Goal: Task Accomplishment & Management: Complete application form

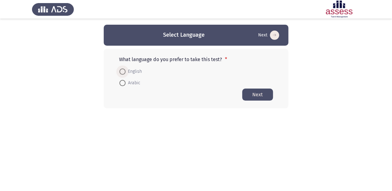
click at [123, 72] on span at bounding box center [122, 71] width 6 height 6
click at [123, 72] on input "English" at bounding box center [122, 71] width 6 height 6
radio input "true"
click at [257, 90] on button "Next" at bounding box center [257, 94] width 31 height 12
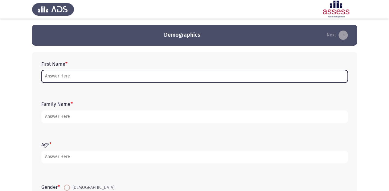
click at [96, 74] on input "First Name *" at bounding box center [194, 76] width 306 height 13
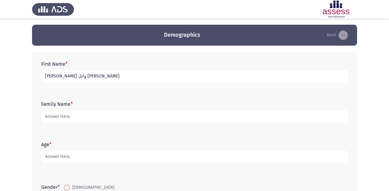
type input "[PERSON_NAME] وائل [PERSON_NAME]"
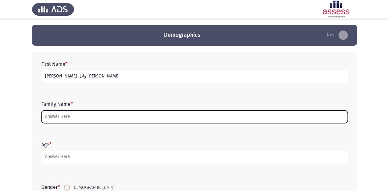
click at [84, 116] on input "Family Name *" at bounding box center [194, 116] width 306 height 13
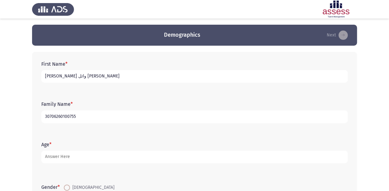
type input "30706260100755"
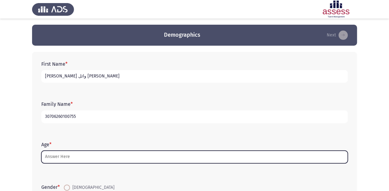
click at [114, 159] on input "Age *" at bounding box center [194, 156] width 306 height 13
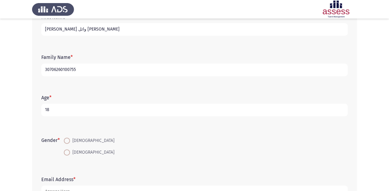
scroll to position [49, 0]
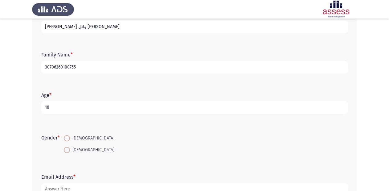
type input "18"
click at [68, 136] on span at bounding box center [67, 138] width 6 height 6
click at [68, 136] on input "[DEMOGRAPHIC_DATA]" at bounding box center [67, 138] width 6 height 6
radio input "true"
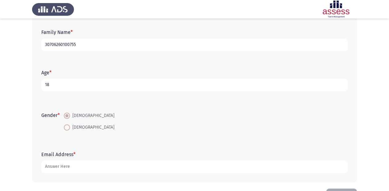
scroll to position [94, 0]
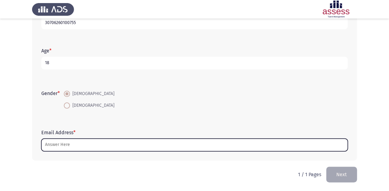
click at [69, 144] on input "Email Address *" at bounding box center [194, 144] width 306 height 13
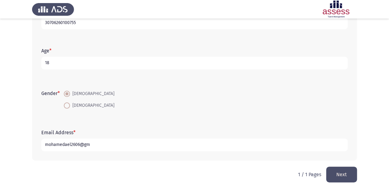
click at [65, 143] on input "mohamedael2606@gm" at bounding box center [194, 144] width 306 height 13
click at [95, 144] on input "mohamedwael2606@gm" at bounding box center [194, 144] width 306 height 13
type input "[EMAIL_ADDRESS][DOMAIN_NAME]"
click at [330, 168] on button "Next" at bounding box center [341, 174] width 31 height 16
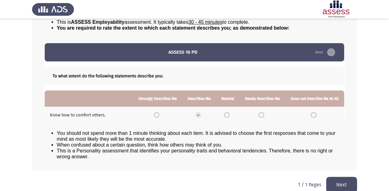
scroll to position [67, 0]
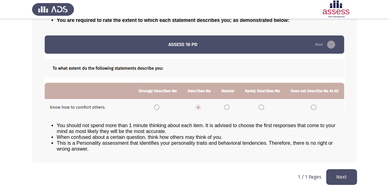
click at [341, 171] on button "Next" at bounding box center [341, 177] width 31 height 16
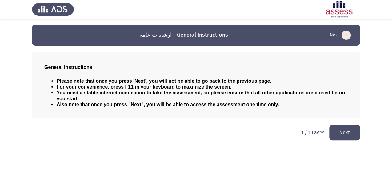
click at [333, 135] on button "Next" at bounding box center [344, 132] width 31 height 16
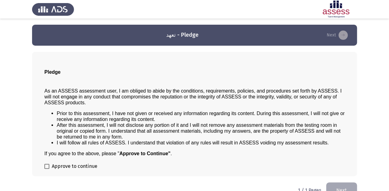
click at [46, 170] on label "Approve to continue" at bounding box center [70, 165] width 53 height 7
click at [46, 169] on input "Approve to continue" at bounding box center [46, 168] width 0 height 0
checkbox input "true"
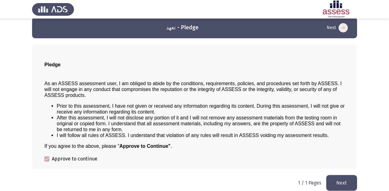
scroll to position [14, 0]
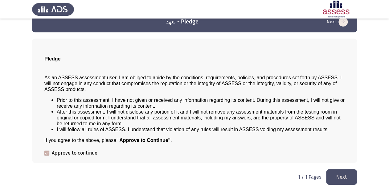
click at [335, 176] on button "Next" at bounding box center [341, 177] width 31 height 16
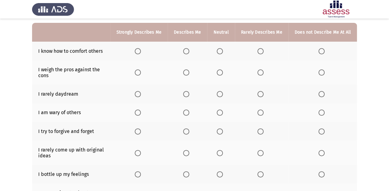
scroll to position [0, 0]
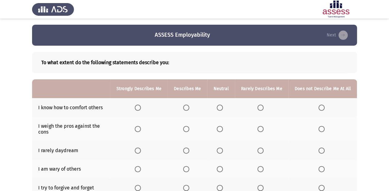
click at [222, 107] on span "Select an option" at bounding box center [219, 107] width 6 height 6
click at [222, 107] on input "Select an option" at bounding box center [219, 107] width 6 height 6
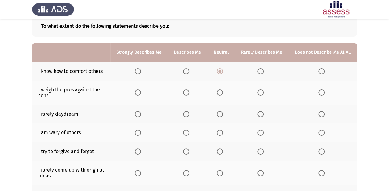
scroll to position [25, 0]
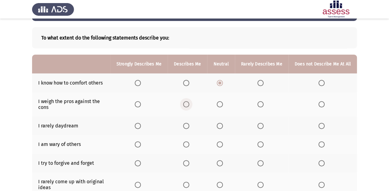
click at [189, 104] on span "Select an option" at bounding box center [186, 104] width 6 height 6
click at [189, 104] on input "Select an option" at bounding box center [186, 104] width 6 height 6
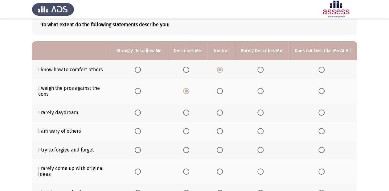
scroll to position [74, 0]
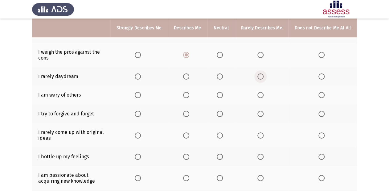
click at [259, 75] on span "Select an option" at bounding box center [260, 76] width 6 height 6
click at [259, 75] on input "Select an option" at bounding box center [260, 76] width 6 height 6
click at [222, 95] on span "Select an option" at bounding box center [219, 95] width 6 height 6
click at [222, 95] on input "Select an option" at bounding box center [219, 95] width 6 height 6
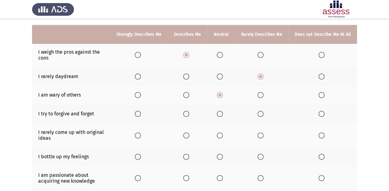
scroll to position [99, 0]
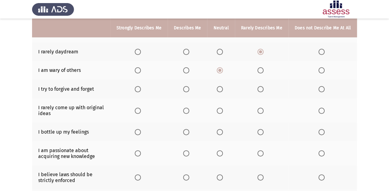
click at [320, 90] on span "Select an option" at bounding box center [321, 89] width 6 height 6
click at [320, 90] on input "Select an option" at bounding box center [321, 89] width 6 height 6
click at [187, 110] on span "Select an option" at bounding box center [186, 110] width 6 height 6
click at [187, 110] on input "Select an option" at bounding box center [186, 110] width 6 height 6
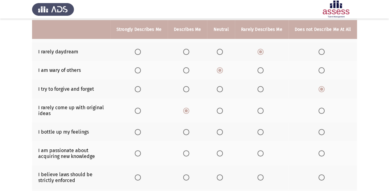
scroll to position [123, 0]
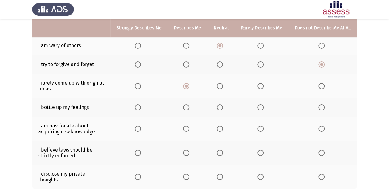
click at [221, 107] on span "Select an option" at bounding box center [219, 107] width 6 height 6
click at [221, 107] on input "Select an option" at bounding box center [219, 107] width 6 height 6
click at [189, 129] on span "Select an option" at bounding box center [186, 128] width 6 height 6
click at [189, 129] on input "Select an option" at bounding box center [186, 128] width 6 height 6
click at [219, 152] on span "Select an option" at bounding box center [219, 152] width 6 height 6
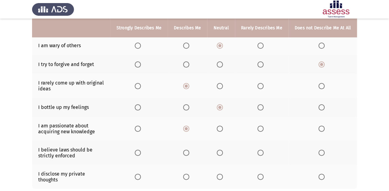
click at [219, 152] on input "Select an option" at bounding box center [219, 152] width 6 height 6
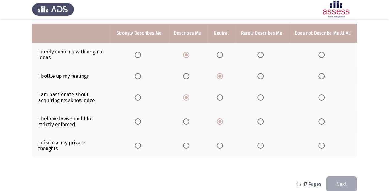
scroll to position [159, 0]
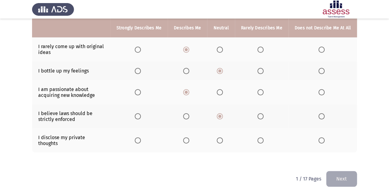
click at [221, 139] on span "Select an option" at bounding box center [219, 140] width 6 height 6
click at [221, 139] on input "Select an option" at bounding box center [219, 140] width 6 height 6
click at [186, 138] on span "Select an option" at bounding box center [186, 140] width 6 height 6
click at [186, 138] on input "Select an option" at bounding box center [186, 140] width 6 height 6
click at [223, 137] on span "Select an option" at bounding box center [219, 140] width 6 height 6
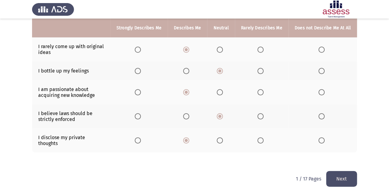
click at [223, 137] on input "Select an option" at bounding box center [219, 140] width 6 height 6
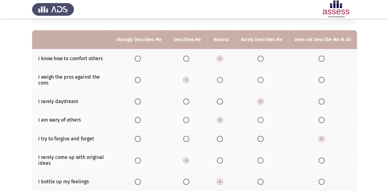
scroll to position [49, 0]
click at [189, 58] on span "Select an option" at bounding box center [186, 58] width 6 height 6
click at [189, 58] on input "Select an option" at bounding box center [186, 58] width 6 height 6
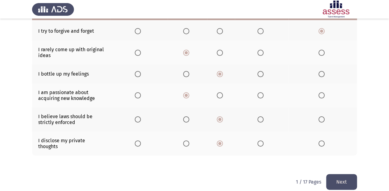
scroll to position [159, 0]
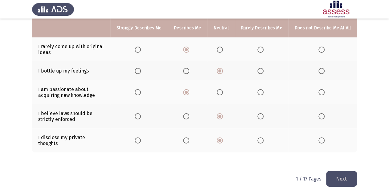
click at [345, 174] on button "Next" at bounding box center [341, 179] width 31 height 16
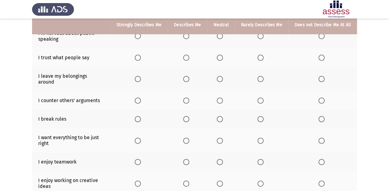
scroll to position [49, 0]
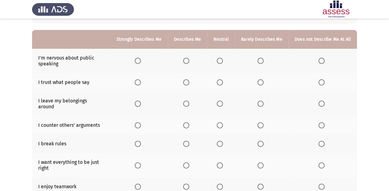
click at [260, 62] on span "Select an option" at bounding box center [260, 61] width 6 height 6
click at [260, 62] on input "Select an option" at bounding box center [260, 61] width 6 height 6
click at [222, 81] on span "Select an option" at bounding box center [219, 82] width 6 height 6
click at [222, 81] on input "Select an option" at bounding box center [219, 82] width 6 height 6
click at [219, 102] on span "Select an option" at bounding box center [219, 103] width 6 height 6
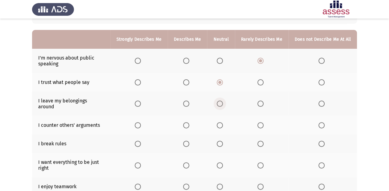
click at [219, 102] on input "Select an option" at bounding box center [219, 103] width 6 height 6
click at [185, 122] on span "Select an option" at bounding box center [186, 125] width 6 height 6
click at [185, 122] on input "Select an option" at bounding box center [186, 125] width 6 height 6
click at [324, 140] on span "Select an option" at bounding box center [321, 143] width 6 height 6
click at [324, 140] on input "Select an option" at bounding box center [321, 143] width 6 height 6
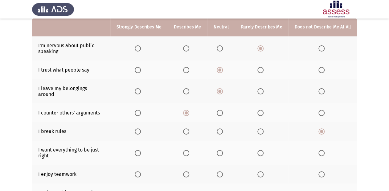
scroll to position [74, 0]
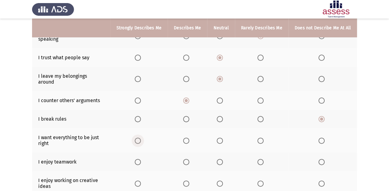
click at [137, 137] on span "Select an option" at bounding box center [138, 140] width 6 height 6
click at [137, 137] on input "Select an option" at bounding box center [138, 140] width 6 height 6
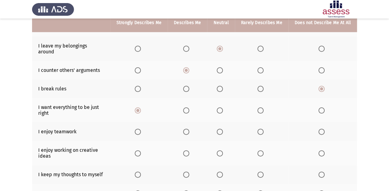
scroll to position [123, 0]
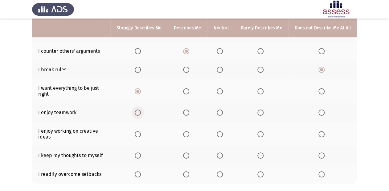
click at [138, 109] on span "Select an option" at bounding box center [138, 112] width 6 height 6
click at [138, 109] on input "Select an option" at bounding box center [138, 112] width 6 height 6
click at [141, 131] on span "Select an option" at bounding box center [138, 134] width 6 height 6
click at [141, 131] on input "Select an option" at bounding box center [138, 134] width 6 height 6
click at [185, 131] on span "Select an option" at bounding box center [186, 134] width 6 height 6
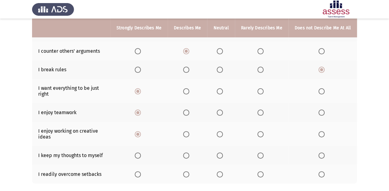
click at [185, 131] on input "Select an option" at bounding box center [186, 134] width 6 height 6
click at [219, 152] on span "Select an option" at bounding box center [219, 155] width 6 height 6
click at [219, 152] on input "Select an option" at bounding box center [219, 155] width 6 height 6
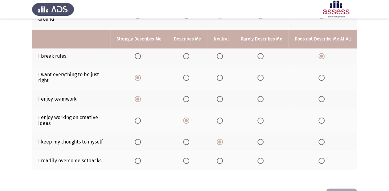
scroll to position [148, 0]
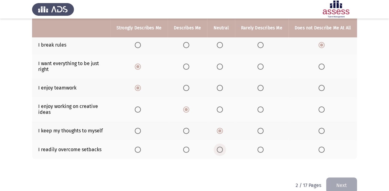
click at [218, 146] on span "Select an option" at bounding box center [219, 149] width 6 height 6
click at [218, 146] on input "Select an option" at bounding box center [219, 149] width 6 height 6
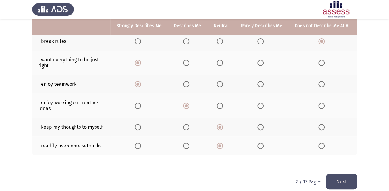
scroll to position [154, 0]
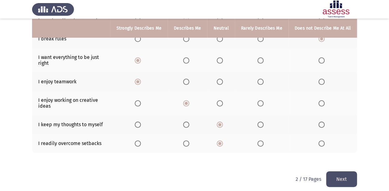
click at [345, 174] on button "Next" at bounding box center [341, 179] width 31 height 16
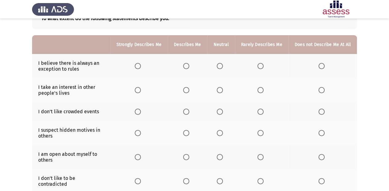
scroll to position [49, 0]
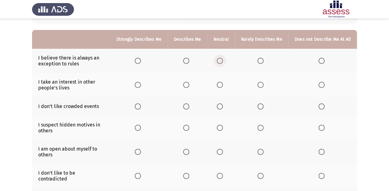
click at [222, 61] on span "Select an option" at bounding box center [219, 61] width 6 height 6
click at [222, 61] on input "Select an option" at bounding box center [219, 61] width 6 height 6
click at [261, 83] on span "Select an option" at bounding box center [260, 85] width 6 height 6
click at [261, 83] on input "Select an option" at bounding box center [260, 85] width 6 height 6
click at [224, 108] on label "Select an option" at bounding box center [220, 106] width 9 height 6
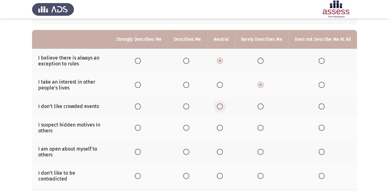
click at [223, 108] on input "Select an option" at bounding box center [219, 106] width 6 height 6
click at [223, 129] on span "Select an option" at bounding box center [219, 127] width 6 height 6
click at [223, 129] on input "Select an option" at bounding box center [219, 127] width 6 height 6
click at [320, 151] on span "Select an option" at bounding box center [321, 151] width 6 height 6
click at [320, 151] on input "Select an option" at bounding box center [321, 151] width 6 height 6
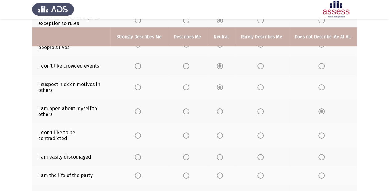
scroll to position [99, 0]
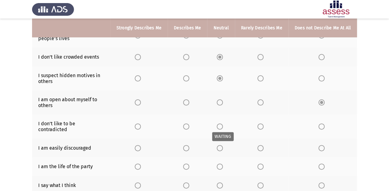
click at [223, 124] on span "Select an option" at bounding box center [219, 126] width 6 height 6
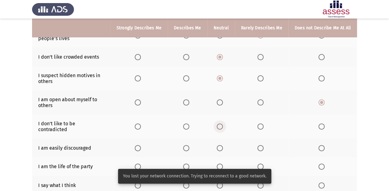
click at [222, 126] on span "Select an option" at bounding box center [219, 126] width 6 height 6
click at [222, 126] on input "Select an option" at bounding box center [219, 126] width 6 height 6
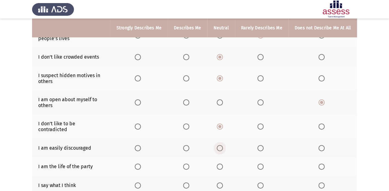
click at [219, 145] on span "Select an option" at bounding box center [219, 148] width 6 height 6
click at [219, 145] on input "Select an option" at bounding box center [219, 148] width 6 height 6
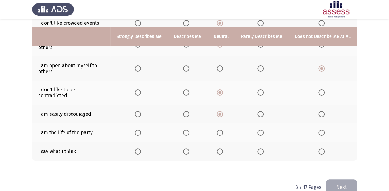
scroll to position [141, 0]
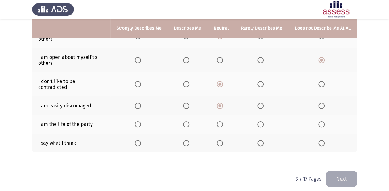
click at [219, 121] on span "Select an option" at bounding box center [219, 124] width 6 height 6
click at [219, 121] on input "Select an option" at bounding box center [219, 124] width 6 height 6
click at [188, 140] on span "Select an option" at bounding box center [186, 143] width 6 height 6
click at [188, 140] on input "Select an option" at bounding box center [186, 143] width 6 height 6
click at [338, 178] on button "Next" at bounding box center [341, 179] width 31 height 16
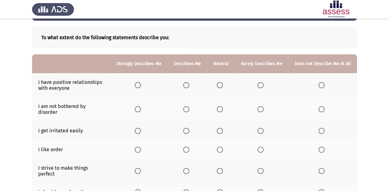
scroll to position [25, 0]
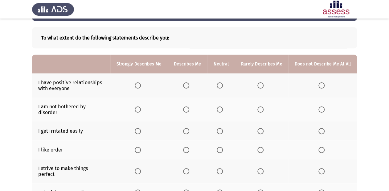
click at [223, 85] on span "Select an option" at bounding box center [219, 85] width 6 height 6
click at [223, 85] on input "Select an option" at bounding box center [219, 85] width 6 height 6
click at [188, 89] on th at bounding box center [186, 85] width 39 height 24
click at [189, 85] on span "Select an option" at bounding box center [186, 85] width 6 height 6
click at [189, 85] on input "Select an option" at bounding box center [186, 85] width 6 height 6
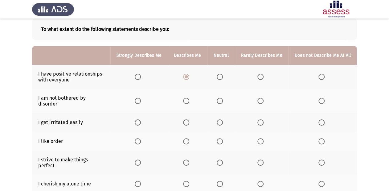
scroll to position [49, 0]
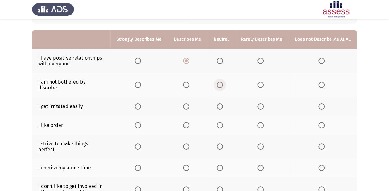
click at [223, 83] on span "Select an option" at bounding box center [219, 85] width 6 height 6
click at [223, 83] on input "Select an option" at bounding box center [219, 85] width 6 height 6
click at [263, 103] on span "Select an option" at bounding box center [260, 106] width 6 height 6
click at [263, 103] on input "Select an option" at bounding box center [260, 106] width 6 height 6
click at [224, 122] on label "Select an option" at bounding box center [220, 125] width 9 height 6
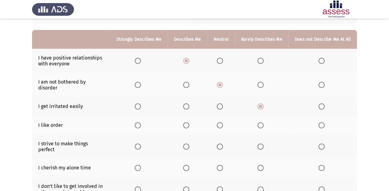
click at [223, 122] on input "Select an option" at bounding box center [219, 125] width 6 height 6
click at [140, 143] on span "Select an option" at bounding box center [138, 146] width 6 height 6
click at [140, 143] on input "Select an option" at bounding box center [138, 146] width 6 height 6
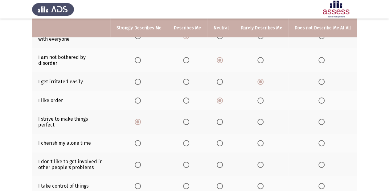
click at [220, 140] on span "Select an option" at bounding box center [219, 143] width 6 height 6
click at [220, 140] on input "Select an option" at bounding box center [219, 143] width 6 height 6
click at [225, 161] on label "Select an option" at bounding box center [220, 164] width 9 height 6
click at [223, 161] on input "Select an option" at bounding box center [219, 164] width 6 height 6
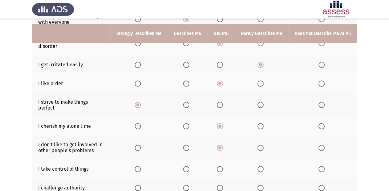
scroll to position [99, 0]
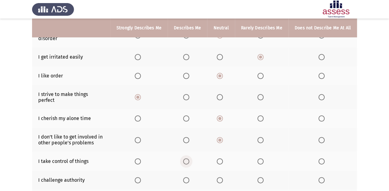
click at [188, 158] on span "Select an option" at bounding box center [186, 161] width 6 height 6
click at [188, 158] on input "Select an option" at bounding box center [186, 161] width 6 height 6
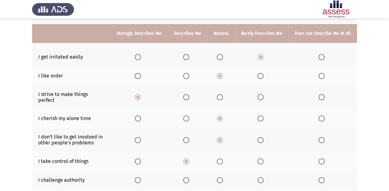
scroll to position [123, 0]
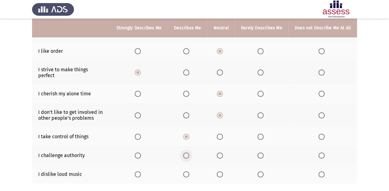
click at [188, 152] on span "Select an option" at bounding box center [186, 155] width 6 height 6
click at [188, 152] on input "Select an option" at bounding box center [186, 155] width 6 height 6
click at [218, 164] on th at bounding box center [220, 173] width 27 height 19
click at [141, 171] on span "Select an option" at bounding box center [138, 174] width 6 height 6
click at [141, 171] on input "Select an option" at bounding box center [138, 174] width 6 height 6
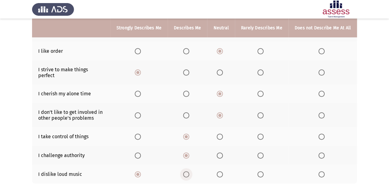
click at [189, 171] on span "Select an option" at bounding box center [186, 174] width 6 height 6
click at [189, 171] on input "Select an option" at bounding box center [186, 174] width 6 height 6
click at [223, 171] on span "Select an option" at bounding box center [219, 174] width 6 height 6
click at [223, 171] on input "Select an option" at bounding box center [219, 174] width 6 height 6
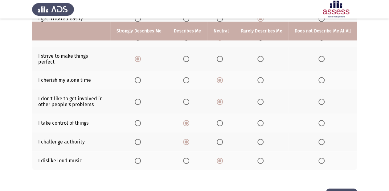
scroll to position [149, 0]
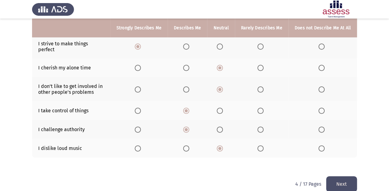
click at [351, 176] on button "Next" at bounding box center [341, 184] width 31 height 16
click at [351, 175] on html "ASSESS Employability Next To what extent do the following statements describe y…" at bounding box center [194, 25] width 389 height 349
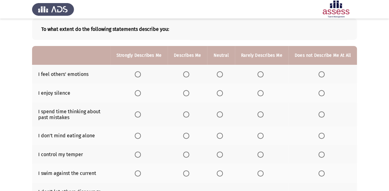
scroll to position [25, 0]
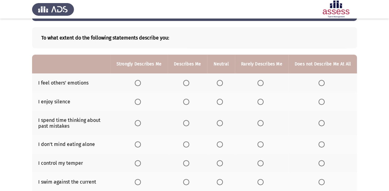
click at [220, 81] on span "Select an option" at bounding box center [219, 83] width 6 height 6
click at [220, 81] on input "Select an option" at bounding box center [219, 83] width 6 height 6
click at [259, 104] on span "Select an option" at bounding box center [260, 102] width 6 height 6
click at [259, 104] on input "Select an option" at bounding box center [260, 102] width 6 height 6
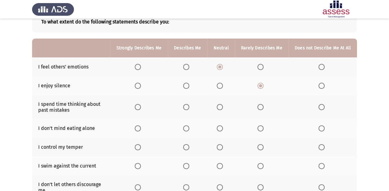
scroll to position [49, 0]
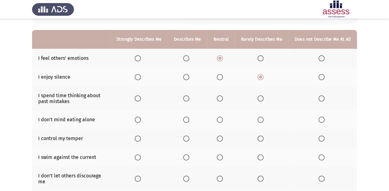
click at [223, 81] on th at bounding box center [220, 76] width 27 height 19
click at [220, 78] on span "Select an option" at bounding box center [219, 77] width 6 height 6
click at [220, 78] on input "Select an option" at bounding box center [219, 77] width 6 height 6
click at [260, 97] on span "Select an option" at bounding box center [260, 98] width 6 height 6
click at [260, 97] on input "Select an option" at bounding box center [260, 98] width 6 height 6
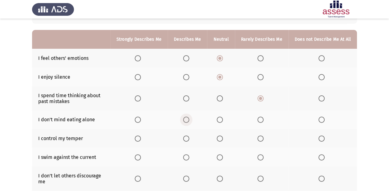
click at [189, 123] on span "Select an option" at bounding box center [186, 119] width 6 height 6
click at [189, 123] on input "Select an option" at bounding box center [186, 119] width 6 height 6
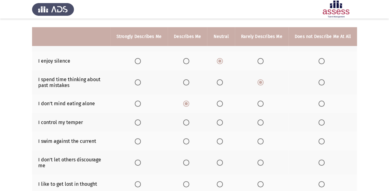
scroll to position [74, 0]
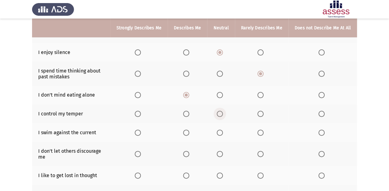
click at [223, 114] on span "Select an option" at bounding box center [219, 114] width 6 height 6
click at [223, 114] on input "Select an option" at bounding box center [219, 114] width 6 height 6
click at [223, 130] on span "Select an option" at bounding box center [219, 132] width 6 height 6
click at [223, 130] on input "Select an option" at bounding box center [219, 132] width 6 height 6
click at [189, 133] on span "Select an option" at bounding box center [186, 132] width 6 height 6
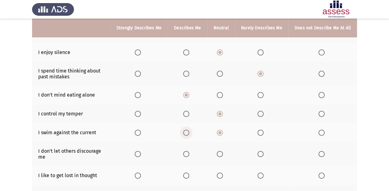
click at [189, 133] on input "Select an option" at bounding box center [186, 132] width 6 height 6
click at [220, 132] on span "Select an option" at bounding box center [219, 132] width 6 height 6
click at [220, 132] on input "Select an option" at bounding box center [219, 132] width 6 height 6
click at [189, 152] on span "Select an option" at bounding box center [186, 154] width 6 height 6
click at [189, 152] on input "Select an option" at bounding box center [186, 154] width 6 height 6
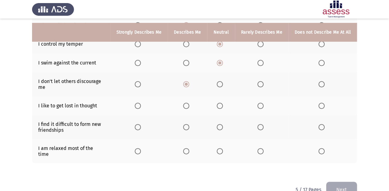
scroll to position [148, 0]
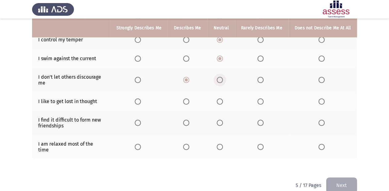
click at [219, 81] on span "Select an option" at bounding box center [219, 80] width 6 height 6
click at [219, 81] on input "Select an option" at bounding box center [219, 80] width 6 height 6
click at [223, 101] on span "Select an option" at bounding box center [219, 101] width 6 height 6
click at [223, 101] on input "Select an option" at bounding box center [219, 101] width 6 height 6
click at [191, 123] on label "Select an option" at bounding box center [187, 122] width 9 height 6
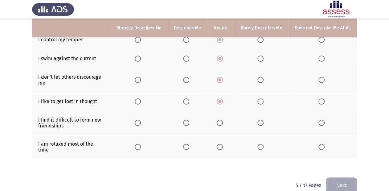
click at [189, 123] on input "Select an option" at bounding box center [186, 122] width 6 height 6
click at [262, 143] on span "Select an option" at bounding box center [260, 146] width 6 height 6
click at [262, 143] on input "Select an option" at bounding box center [260, 146] width 6 height 6
click at [330, 180] on button "Next" at bounding box center [341, 185] width 31 height 16
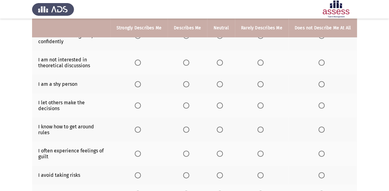
scroll to position [4, 0]
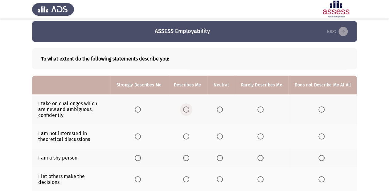
click at [188, 112] on span "Select an option" at bounding box center [186, 109] width 6 height 6
click at [188, 112] on input "Select an option" at bounding box center [186, 109] width 6 height 6
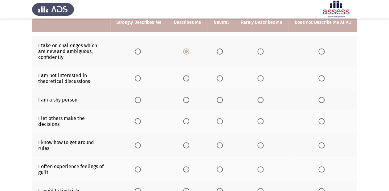
scroll to position [53, 0]
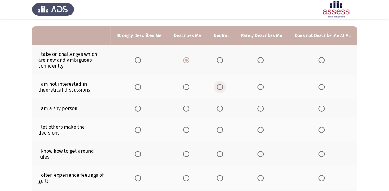
click at [219, 85] on span "Select an option" at bounding box center [219, 87] width 6 height 6
click at [219, 85] on input "Select an option" at bounding box center [219, 87] width 6 height 6
click at [222, 108] on span "Select an option" at bounding box center [219, 108] width 6 height 6
click at [222, 108] on input "Select an option" at bounding box center [219, 108] width 6 height 6
click at [220, 127] on span "Select an option" at bounding box center [219, 130] width 6 height 6
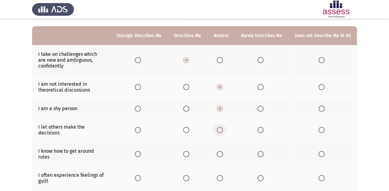
click at [220, 127] on input "Select an option" at bounding box center [219, 130] width 6 height 6
click at [189, 151] on span "Select an option" at bounding box center [186, 154] width 6 height 6
click at [189, 151] on input "Select an option" at bounding box center [186, 154] width 6 height 6
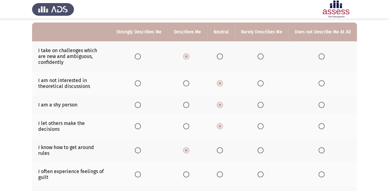
scroll to position [78, 0]
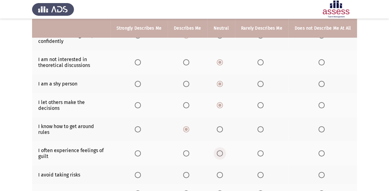
click at [220, 153] on span "Select an option" at bounding box center [220, 153] width 0 height 0
click at [221, 150] on input "Select an option" at bounding box center [219, 153] width 6 height 6
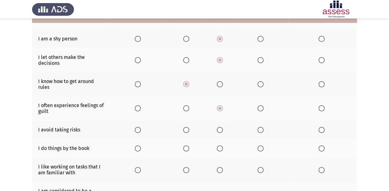
scroll to position [127, 0]
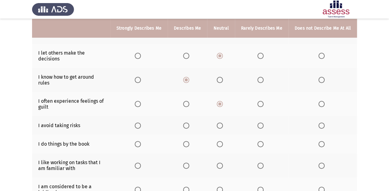
click at [223, 122] on span "Select an option" at bounding box center [219, 125] width 6 height 6
click at [223, 122] on input "Select an option" at bounding box center [219, 125] width 6 height 6
click at [260, 141] on span "Select an option" at bounding box center [260, 144] width 6 height 6
click at [260, 141] on input "Select an option" at bounding box center [260, 144] width 6 height 6
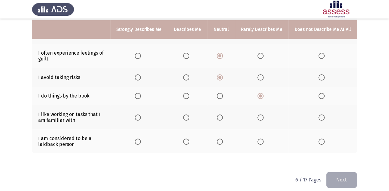
scroll to position [176, 0]
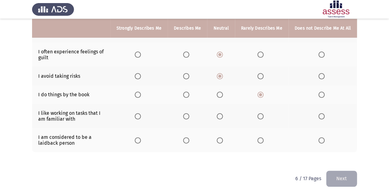
click at [223, 113] on span "Select an option" at bounding box center [219, 116] width 6 height 6
click at [223, 113] on input "Select an option" at bounding box center [219, 116] width 6 height 6
click at [259, 138] on span "Select an option" at bounding box center [260, 140] width 6 height 6
click at [259, 138] on input "Select an option" at bounding box center [260, 140] width 6 height 6
click at [339, 172] on button "Next" at bounding box center [341, 178] width 31 height 16
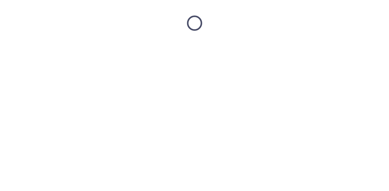
scroll to position [0, 0]
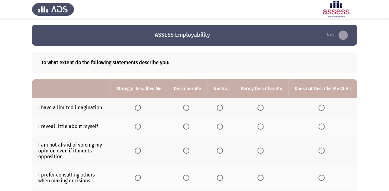
click at [259, 106] on span "Select an option" at bounding box center [260, 107] width 6 height 6
click at [259, 106] on input "Select an option" at bounding box center [260, 107] width 6 height 6
click at [321, 108] on span "Select an option" at bounding box center [321, 107] width 6 height 6
click at [321, 108] on input "Select an option" at bounding box center [321, 107] width 6 height 6
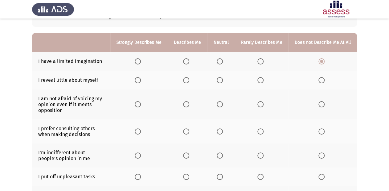
scroll to position [49, 0]
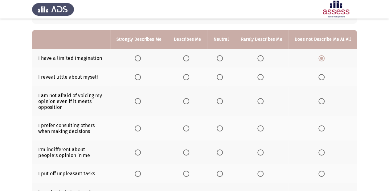
click at [258, 77] on span "Select an option" at bounding box center [260, 77] width 6 height 6
click at [258, 77] on input "Select an option" at bounding box center [260, 77] width 6 height 6
click at [224, 101] on label "Select an option" at bounding box center [220, 101] width 9 height 6
click at [223, 101] on input "Select an option" at bounding box center [219, 101] width 6 height 6
click at [219, 129] on span "Select an option" at bounding box center [219, 128] width 6 height 6
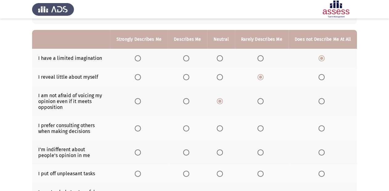
click at [219, 129] on input "Select an option" at bounding box center [219, 128] width 6 height 6
click at [221, 152] on span "Select an option" at bounding box center [219, 152] width 6 height 6
click at [221, 152] on input "Select an option" at bounding box center [219, 152] width 6 height 6
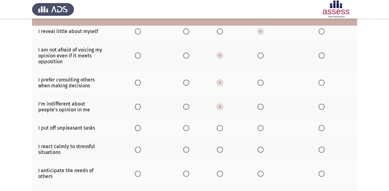
scroll to position [99, 0]
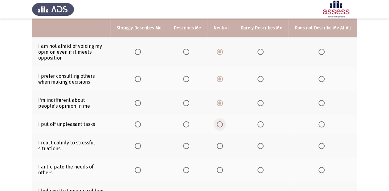
click at [219, 127] on span "Select an option" at bounding box center [219, 124] width 6 height 6
click at [219, 127] on input "Select an option" at bounding box center [219, 124] width 6 height 6
click at [187, 147] on span "Select an option" at bounding box center [186, 146] width 6 height 6
click at [187, 147] on input "Select an option" at bounding box center [186, 146] width 6 height 6
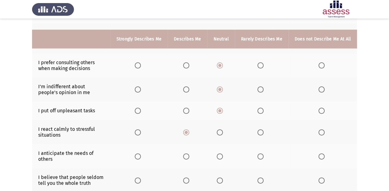
scroll to position [123, 0]
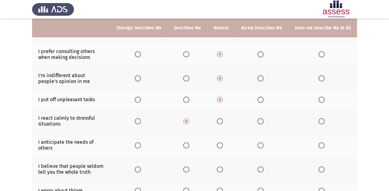
click at [143, 121] on label "Select an option" at bounding box center [139, 121] width 9 height 6
click at [141, 121] on input "Select an option" at bounding box center [138, 121] width 6 height 6
click at [189, 118] on span "Select an option" at bounding box center [186, 121] width 6 height 6
click at [189, 118] on input "Select an option" at bounding box center [186, 121] width 6 height 6
click at [220, 146] on span "Select an option" at bounding box center [219, 145] width 6 height 6
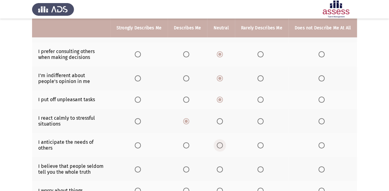
click at [220, 146] on input "Select an option" at bounding box center [219, 145] width 6 height 6
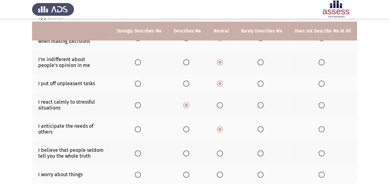
scroll to position [148, 0]
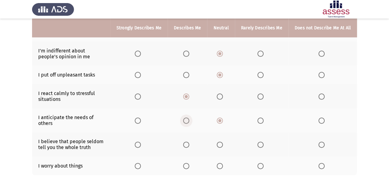
click at [192, 123] on label "Select an option" at bounding box center [187, 120] width 9 height 6
click at [189, 123] on input "Select an option" at bounding box center [186, 120] width 6 height 6
click at [221, 121] on span "Select an option" at bounding box center [219, 120] width 6 height 6
click at [221, 121] on input "Select an option" at bounding box center [219, 120] width 6 height 6
click at [259, 146] on span "Select an option" at bounding box center [260, 144] width 6 height 6
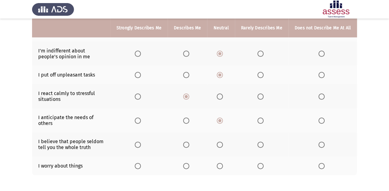
click at [259, 146] on input "Select an option" at bounding box center [260, 144] width 6 height 6
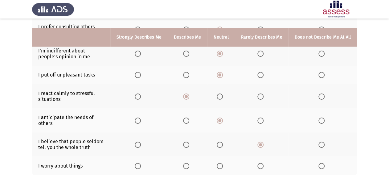
scroll to position [172, 0]
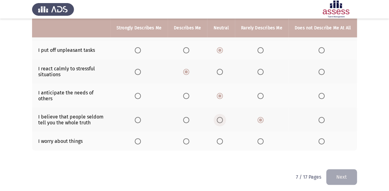
click at [223, 121] on span "Select an option" at bounding box center [219, 120] width 6 height 6
click at [223, 121] on input "Select an option" at bounding box center [219, 120] width 6 height 6
click at [189, 143] on span "Select an option" at bounding box center [186, 141] width 6 height 6
click at [189, 143] on input "Select an option" at bounding box center [186, 141] width 6 height 6
click at [347, 179] on button "Next" at bounding box center [341, 177] width 31 height 16
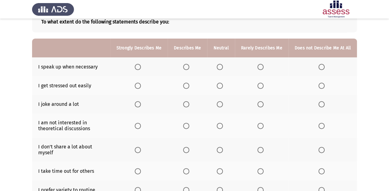
scroll to position [49, 0]
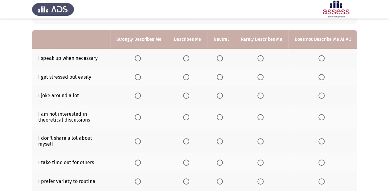
click at [221, 60] on span "Select an option" at bounding box center [219, 58] width 6 height 6
click at [221, 60] on input "Select an option" at bounding box center [219, 58] width 6 height 6
click at [320, 75] on span "Select an option" at bounding box center [321, 77] width 6 height 6
click at [320, 75] on input "Select an option" at bounding box center [321, 77] width 6 height 6
click at [221, 78] on span "Select an option" at bounding box center [219, 77] width 6 height 6
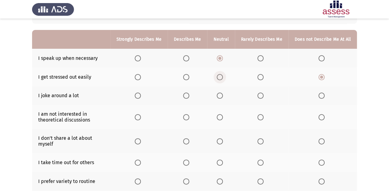
click at [221, 78] on input "Select an option" at bounding box center [219, 77] width 6 height 6
click at [319, 95] on span "Select an option" at bounding box center [321, 95] width 6 height 6
click at [319, 95] on input "Select an option" at bounding box center [321, 95] width 6 height 6
click at [221, 115] on span "Select an option" at bounding box center [219, 117] width 6 height 6
click at [221, 115] on input "Select an option" at bounding box center [219, 117] width 6 height 6
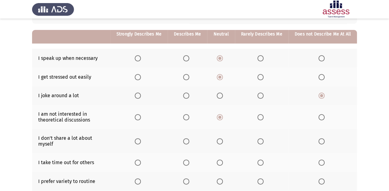
scroll to position [74, 0]
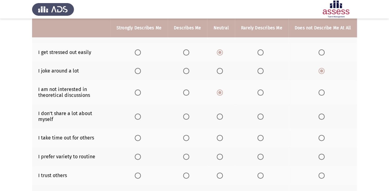
click at [263, 118] on span "Select an option" at bounding box center [260, 116] width 6 height 6
click at [263, 118] on input "Select an option" at bounding box center [260, 116] width 6 height 6
click at [261, 138] on span "Select an option" at bounding box center [260, 138] width 6 height 6
click at [261, 138] on input "Select an option" at bounding box center [260, 138] width 6 height 6
click at [220, 157] on span "Select an option" at bounding box center [219, 156] width 6 height 6
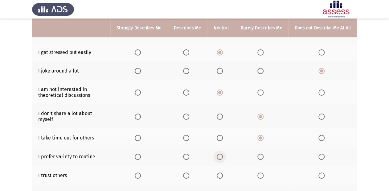
click at [220, 157] on input "Select an option" at bounding box center [219, 156] width 6 height 6
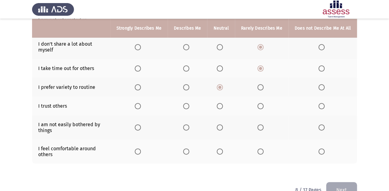
scroll to position [148, 0]
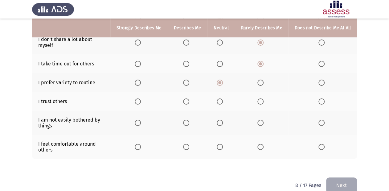
click at [220, 102] on span "Select an option" at bounding box center [219, 101] width 6 height 6
click at [220, 102] on input "Select an option" at bounding box center [219, 101] width 6 height 6
click at [219, 126] on span "Select an option" at bounding box center [219, 122] width 6 height 6
click at [219, 126] on input "Select an option" at bounding box center [219, 122] width 6 height 6
click at [189, 146] on span "Select an option" at bounding box center [186, 146] width 6 height 6
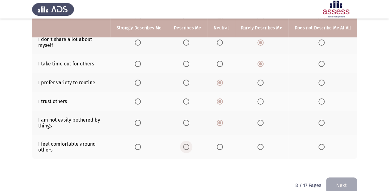
click at [189, 146] on input "Select an option" at bounding box center [186, 146] width 6 height 6
click at [346, 183] on button "Next" at bounding box center [341, 185] width 31 height 16
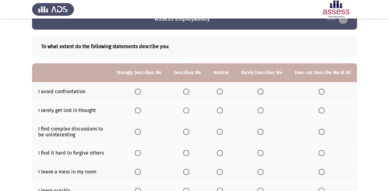
scroll to position [25, 0]
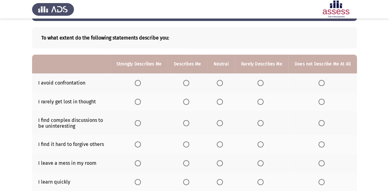
click at [225, 83] on label "Select an option" at bounding box center [220, 83] width 9 height 6
click at [223, 83] on input "Select an option" at bounding box center [219, 83] width 6 height 6
click at [262, 102] on span "Select an option" at bounding box center [260, 102] width 6 height 6
click at [262, 102] on input "Select an option" at bounding box center [260, 102] width 6 height 6
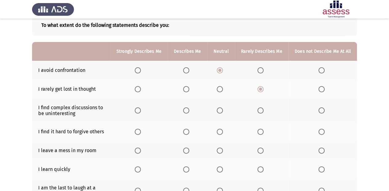
scroll to position [49, 0]
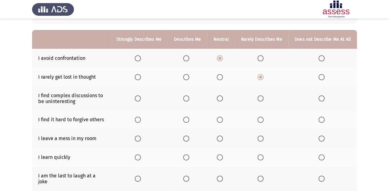
click at [262, 99] on span "Select an option" at bounding box center [260, 98] width 6 height 6
click at [262, 99] on input "Select an option" at bounding box center [260, 98] width 6 height 6
click at [224, 120] on label "Select an option" at bounding box center [220, 119] width 9 height 6
click at [223, 120] on input "Select an option" at bounding box center [219, 119] width 6 height 6
click at [260, 138] on span "Select an option" at bounding box center [260, 138] width 6 height 6
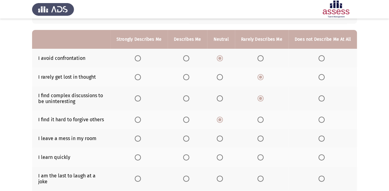
click at [260, 138] on input "Select an option" at bounding box center [260, 138] width 6 height 6
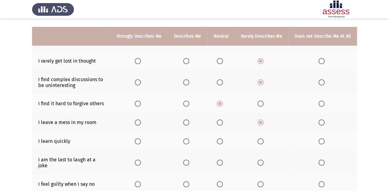
scroll to position [74, 0]
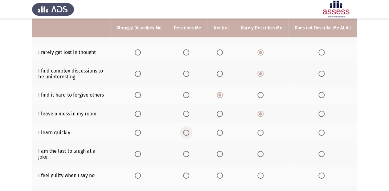
click at [187, 132] on span "Select an option" at bounding box center [186, 132] width 6 height 6
click at [187, 132] on input "Select an option" at bounding box center [186, 132] width 6 height 6
click at [218, 151] on span "Select an option" at bounding box center [219, 154] width 6 height 6
click at [218, 151] on input "Select an option" at bounding box center [219, 154] width 6 height 6
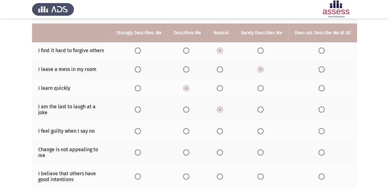
scroll to position [123, 0]
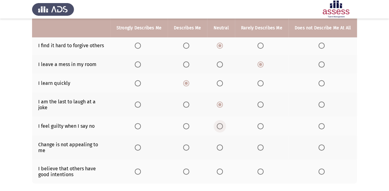
click at [220, 123] on span "Select an option" at bounding box center [219, 126] width 6 height 6
click at [220, 123] on input "Select an option" at bounding box center [219, 126] width 6 height 6
click at [259, 144] on span "Select an option" at bounding box center [260, 147] width 6 height 6
click at [259, 144] on input "Select an option" at bounding box center [260, 147] width 6 height 6
click at [224, 165] on th at bounding box center [220, 171] width 27 height 24
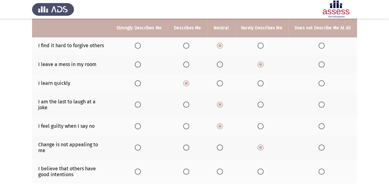
drag, startPoint x: 214, startPoint y: 160, endPoint x: 223, endPoint y: 161, distance: 9.6
click at [215, 159] on th at bounding box center [220, 171] width 27 height 24
click at [224, 168] on label "Select an option" at bounding box center [220, 171] width 9 height 6
click at [223, 168] on input "Select an option" at bounding box center [219, 171] width 6 height 6
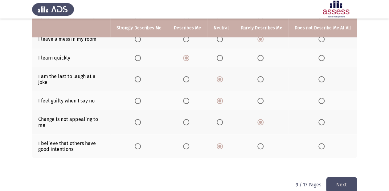
scroll to position [149, 0]
click at [345, 176] on button "Next" at bounding box center [341, 184] width 31 height 16
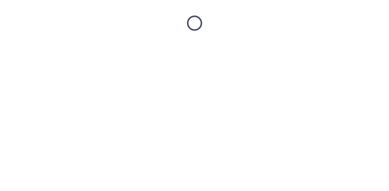
scroll to position [0, 0]
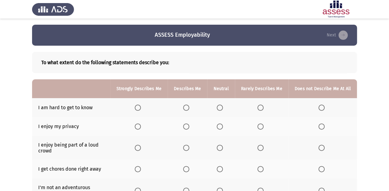
click at [320, 109] on span "Select an option" at bounding box center [321, 107] width 6 height 6
click at [320, 109] on input "Select an option" at bounding box center [321, 107] width 6 height 6
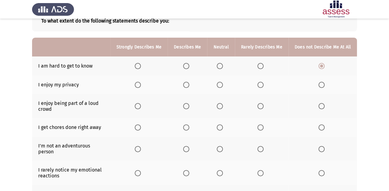
scroll to position [49, 0]
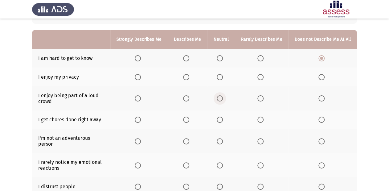
click at [221, 99] on span "Select an option" at bounding box center [219, 98] width 6 height 6
click at [221, 99] on input "Select an option" at bounding box center [219, 98] width 6 height 6
click at [222, 121] on span "Select an option" at bounding box center [219, 119] width 6 height 6
click at [222, 121] on input "Select an option" at bounding box center [219, 119] width 6 height 6
click at [223, 74] on span "Select an option" at bounding box center [219, 77] width 6 height 6
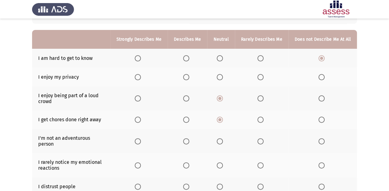
click at [223, 74] on input "Select an option" at bounding box center [219, 77] width 6 height 6
click at [188, 138] on span "Select an option" at bounding box center [186, 141] width 6 height 6
click at [188, 138] on input "Select an option" at bounding box center [186, 141] width 6 height 6
click at [261, 141] on span "Select an option" at bounding box center [260, 141] width 6 height 6
click at [261, 141] on input "Select an option" at bounding box center [260, 141] width 6 height 6
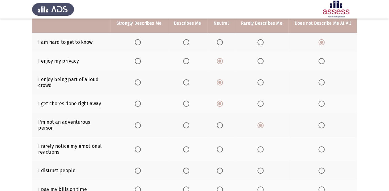
scroll to position [74, 0]
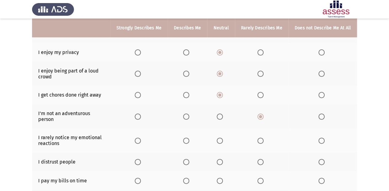
click at [318, 138] on span "Select an option" at bounding box center [321, 140] width 6 height 6
click at [318, 138] on input "Select an option" at bounding box center [321, 140] width 6 height 6
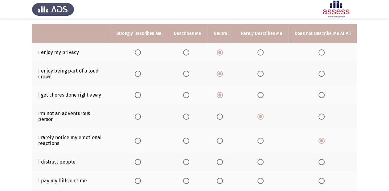
scroll to position [99, 0]
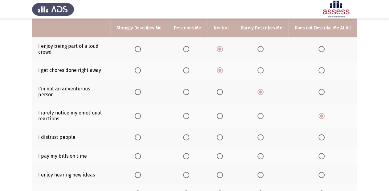
click at [217, 135] on th at bounding box center [220, 136] width 27 height 19
click at [221, 134] on span "Select an option" at bounding box center [219, 137] width 6 height 6
click at [221, 134] on input "Select an option" at bounding box center [219, 137] width 6 height 6
click at [137, 154] on th at bounding box center [138, 155] width 57 height 19
click at [141, 153] on span "Select an option" at bounding box center [138, 156] width 6 height 6
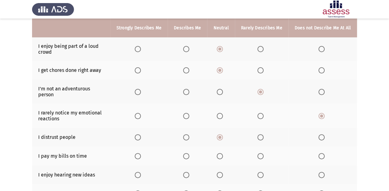
click at [141, 153] on input "Select an option" at bounding box center [138, 156] width 6 height 6
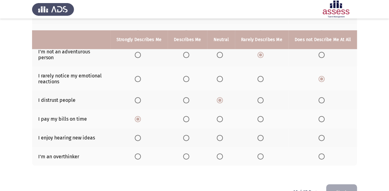
scroll to position [148, 0]
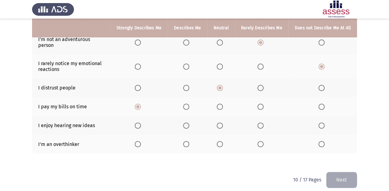
click at [188, 123] on span "Select an option" at bounding box center [186, 125] width 6 height 6
click at [188, 123] on input "Select an option" at bounding box center [186, 125] width 6 height 6
click at [187, 103] on span "Select an option" at bounding box center [186, 106] width 6 height 6
click at [187, 103] on input "Select an option" at bounding box center [186, 106] width 6 height 6
click at [141, 122] on span "Select an option" at bounding box center [138, 125] width 6 height 6
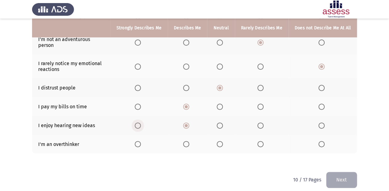
click at [141, 122] on input "Select an option" at bounding box center [138, 125] width 6 height 6
click at [223, 141] on span "Select an option" at bounding box center [219, 144] width 6 height 6
click at [223, 141] on input "Select an option" at bounding box center [219, 144] width 6 height 6
click at [344, 175] on button "Next" at bounding box center [341, 179] width 31 height 16
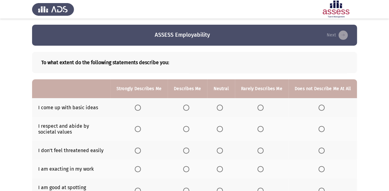
click at [261, 107] on span "Select an option" at bounding box center [260, 107] width 6 height 6
click at [261, 107] on input "Select an option" at bounding box center [260, 107] width 6 height 6
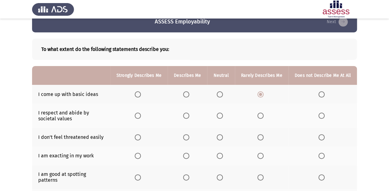
scroll to position [25, 0]
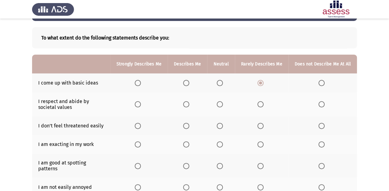
click at [221, 103] on span "Select an option" at bounding box center [219, 104] width 6 height 6
click at [221, 103] on input "Select an option" at bounding box center [219, 104] width 6 height 6
click at [189, 127] on span "Select an option" at bounding box center [186, 126] width 6 height 6
click at [189, 127] on input "Select an option" at bounding box center [186, 126] width 6 height 6
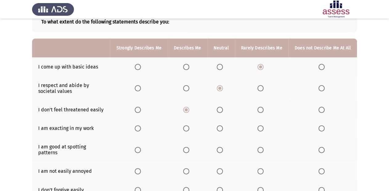
scroll to position [49, 0]
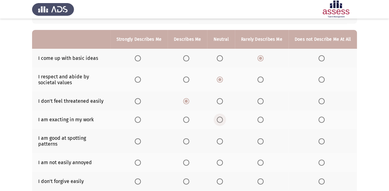
click at [223, 119] on span "Select an option" at bounding box center [219, 119] width 6 height 6
click at [223, 119] on input "Select an option" at bounding box center [219, 119] width 6 height 6
click at [187, 138] on span "Select an option" at bounding box center [186, 141] width 6 height 6
click at [187, 138] on input "Select an option" at bounding box center [186, 141] width 6 height 6
click at [188, 159] on span "Select an option" at bounding box center [186, 162] width 6 height 6
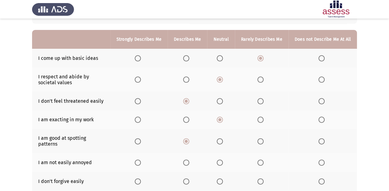
click at [188, 159] on input "Select an option" at bounding box center [186, 162] width 6 height 6
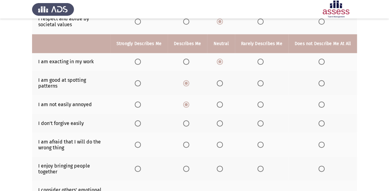
scroll to position [99, 0]
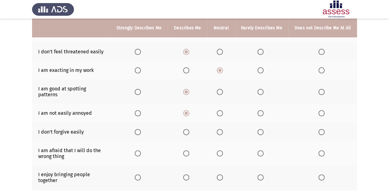
click at [135, 127] on th at bounding box center [138, 131] width 57 height 19
click at [139, 129] on span "Select an option" at bounding box center [138, 132] width 6 height 6
click at [139, 129] on input "Select an option" at bounding box center [138, 132] width 6 height 6
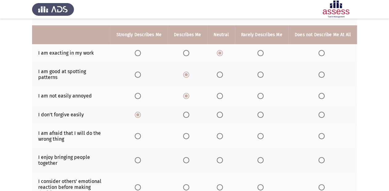
scroll to position [123, 0]
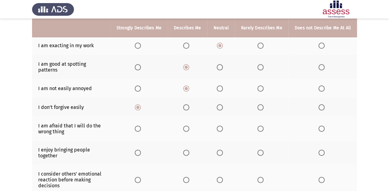
click at [260, 125] on span "Select an option" at bounding box center [260, 128] width 6 height 6
click at [260, 125] on input "Select an option" at bounding box center [260, 128] width 6 height 6
click at [222, 125] on span "Select an option" at bounding box center [219, 128] width 6 height 6
click at [222, 125] on input "Select an option" at bounding box center [219, 128] width 6 height 6
click at [223, 149] on span "Select an option" at bounding box center [219, 152] width 6 height 6
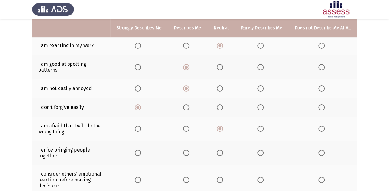
click at [223, 149] on input "Select an option" at bounding box center [219, 152] width 6 height 6
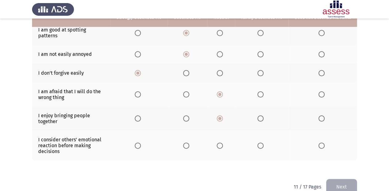
scroll to position [165, 0]
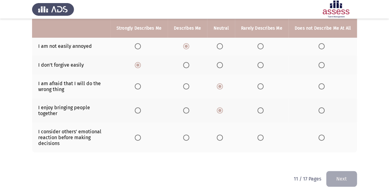
click at [225, 134] on label "Select an option" at bounding box center [220, 137] width 9 height 6
click at [223, 134] on input "Select an option" at bounding box center [219, 137] width 6 height 6
click at [339, 172] on button "Next" at bounding box center [341, 179] width 31 height 16
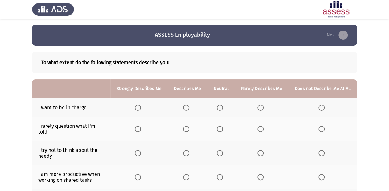
scroll to position [25, 0]
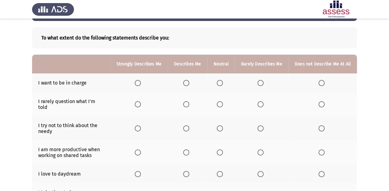
click at [221, 103] on span "Select an option" at bounding box center [219, 104] width 6 height 6
click at [221, 103] on input "Select an option" at bounding box center [219, 104] width 6 height 6
click at [189, 85] on span "Select an option" at bounding box center [186, 83] width 6 height 6
click at [189, 85] on input "Select an option" at bounding box center [186, 83] width 6 height 6
click at [219, 125] on span "Select an option" at bounding box center [219, 128] width 6 height 6
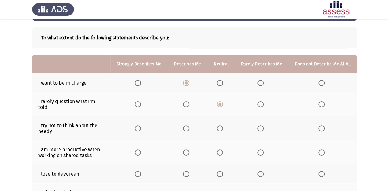
click at [219, 125] on input "Select an option" at bounding box center [219, 128] width 6 height 6
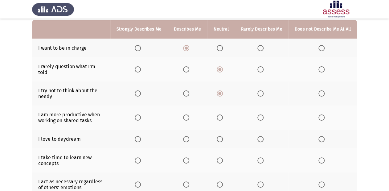
scroll to position [74, 0]
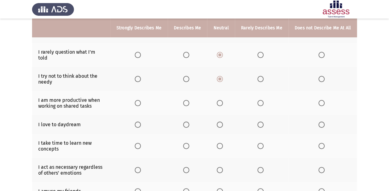
click at [188, 100] on span "Select an option" at bounding box center [186, 103] width 6 height 6
click at [188, 100] on input "Select an option" at bounding box center [186, 103] width 6 height 6
click at [220, 121] on span "Select an option" at bounding box center [219, 124] width 6 height 6
click at [220, 121] on input "Select an option" at bounding box center [219, 124] width 6 height 6
click at [258, 143] on span "Select an option" at bounding box center [260, 146] width 6 height 6
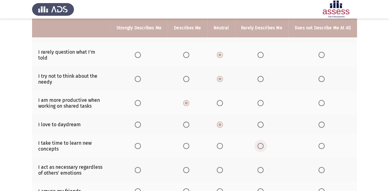
click at [258, 143] on input "Select an option" at bounding box center [260, 146] width 6 height 6
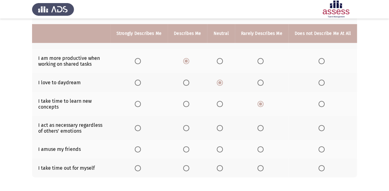
scroll to position [123, 0]
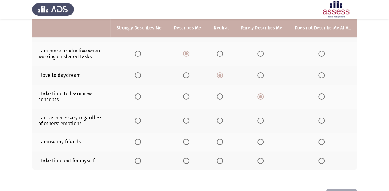
click at [223, 118] on span "Select an option" at bounding box center [219, 120] width 6 height 6
click at [223, 118] on input "Select an option" at bounding box center [219, 120] width 6 height 6
click at [223, 139] on span "Select an option" at bounding box center [219, 142] width 6 height 6
click at [223, 139] on input "Select an option" at bounding box center [219, 142] width 6 height 6
click at [189, 159] on span "Select an option" at bounding box center [186, 160] width 6 height 6
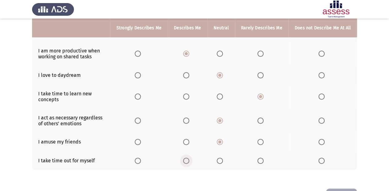
click at [189, 159] on input "Select an option" at bounding box center [186, 160] width 6 height 6
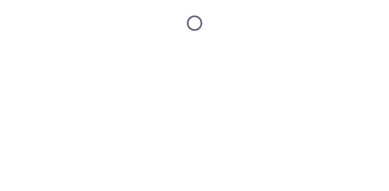
scroll to position [0, 0]
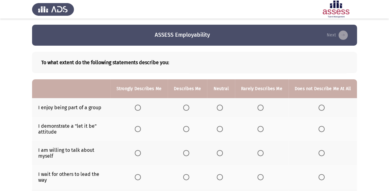
click at [187, 110] on span "Select an option" at bounding box center [186, 107] width 6 height 6
click at [187, 110] on input "Select an option" at bounding box center [186, 107] width 6 height 6
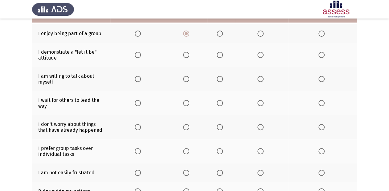
scroll to position [25, 0]
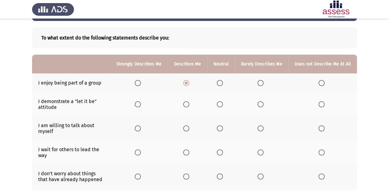
click at [217, 105] on th at bounding box center [220, 104] width 27 height 24
click at [221, 103] on span "Select an option" at bounding box center [219, 104] width 6 height 6
click at [221, 103] on input "Select an option" at bounding box center [219, 104] width 6 height 6
click at [222, 129] on span "Select an option" at bounding box center [219, 128] width 6 height 6
click at [222, 129] on input "Select an option" at bounding box center [219, 128] width 6 height 6
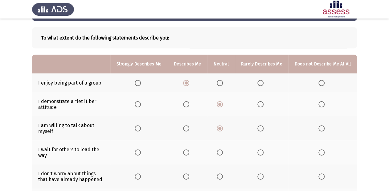
click at [260, 130] on span "Select an option" at bounding box center [260, 128] width 6 height 6
click at [260, 130] on input "Select an option" at bounding box center [260, 128] width 6 height 6
click at [263, 153] on span "Select an option" at bounding box center [260, 152] width 6 height 6
click at [263, 153] on input "Select an option" at bounding box center [260, 152] width 6 height 6
click at [322, 154] on span "Select an option" at bounding box center [321, 152] width 6 height 6
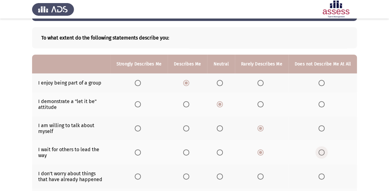
click at [322, 154] on input "Select an option" at bounding box center [321, 152] width 6 height 6
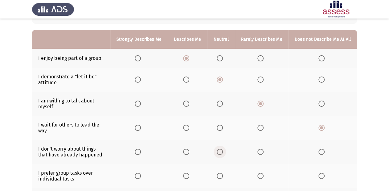
click at [225, 152] on label "Select an option" at bounding box center [220, 151] width 9 height 6
click at [223, 152] on input "Select an option" at bounding box center [219, 151] width 6 height 6
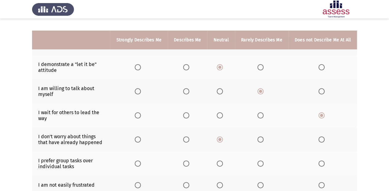
scroll to position [74, 0]
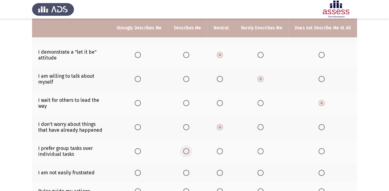
click at [188, 151] on span "Select an option" at bounding box center [186, 151] width 6 height 6
click at [188, 151] on input "Select an option" at bounding box center [186, 151] width 6 height 6
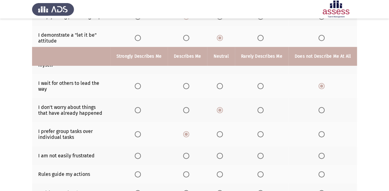
scroll to position [123, 0]
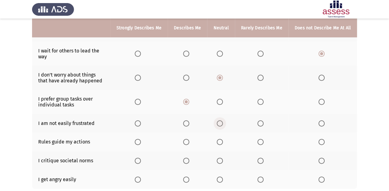
click at [222, 123] on span "Select an option" at bounding box center [219, 123] width 6 height 6
click at [222, 123] on input "Select an option" at bounding box center [219, 123] width 6 height 6
click at [184, 127] on th at bounding box center [186, 123] width 39 height 19
click at [223, 101] on span "Select an option" at bounding box center [219, 102] width 6 height 6
click at [223, 101] on input "Select an option" at bounding box center [219, 102] width 6 height 6
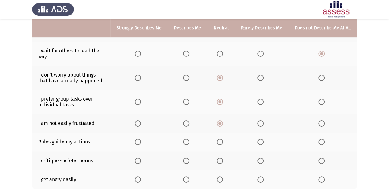
click at [263, 124] on span "Select an option" at bounding box center [260, 123] width 6 height 6
click at [263, 124] on input "Select an option" at bounding box center [260, 123] width 6 height 6
click at [220, 143] on span "Select an option" at bounding box center [219, 142] width 6 height 6
click at [220, 143] on input "Select an option" at bounding box center [219, 142] width 6 height 6
click at [220, 163] on span "Select an option" at bounding box center [219, 160] width 6 height 6
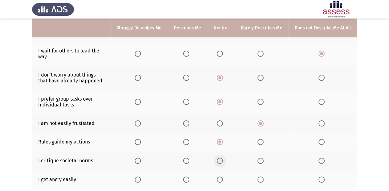
click at [220, 163] on input "Select an option" at bounding box center [219, 160] width 6 height 6
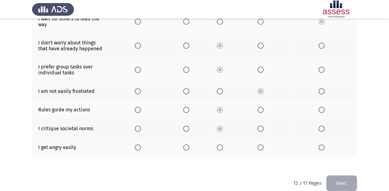
scroll to position [165, 0]
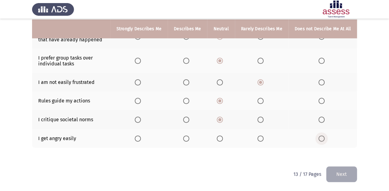
click at [321, 137] on span "Select an option" at bounding box center [321, 138] width 6 height 6
click at [321, 137] on input "Select an option" at bounding box center [321, 138] width 6 height 6
click at [331, 177] on button "Next" at bounding box center [341, 174] width 31 height 16
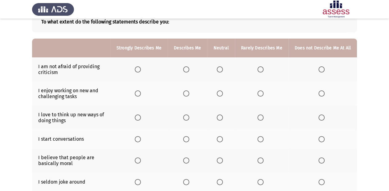
scroll to position [49, 0]
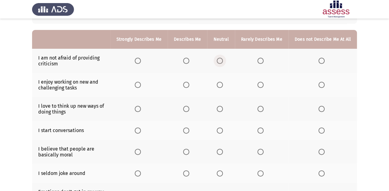
click at [221, 61] on span "Select an option" at bounding box center [219, 61] width 6 height 6
click at [221, 61] on input "Select an option" at bounding box center [219, 61] width 6 height 6
click at [189, 87] on span "Select an option" at bounding box center [186, 85] width 6 height 6
click at [189, 87] on input "Select an option" at bounding box center [186, 85] width 6 height 6
click at [141, 86] on span "Select an option" at bounding box center [138, 85] width 6 height 6
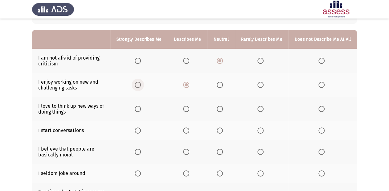
click at [141, 86] on input "Select an option" at bounding box center [138, 85] width 6 height 6
click at [188, 110] on span "Select an option" at bounding box center [186, 109] width 6 height 6
click at [188, 110] on input "Select an option" at bounding box center [186, 109] width 6 height 6
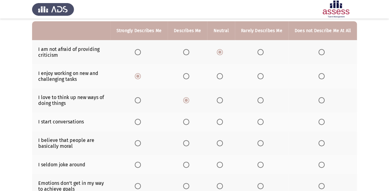
scroll to position [74, 0]
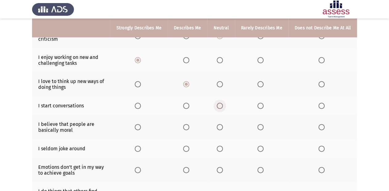
click at [222, 106] on span "Select an option" at bounding box center [219, 106] width 6 height 6
click at [222, 106] on input "Select an option" at bounding box center [219, 106] width 6 height 6
click at [223, 126] on span "Select an option" at bounding box center [219, 127] width 6 height 6
click at [223, 126] on input "Select an option" at bounding box center [219, 127] width 6 height 6
click at [322, 146] on span "Select an option" at bounding box center [321, 148] width 6 height 6
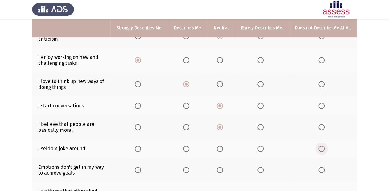
click at [322, 146] on input "Select an option" at bounding box center [321, 148] width 6 height 6
click at [264, 152] on th at bounding box center [262, 148] width 54 height 19
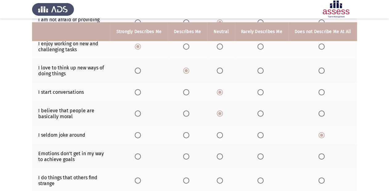
scroll to position [99, 0]
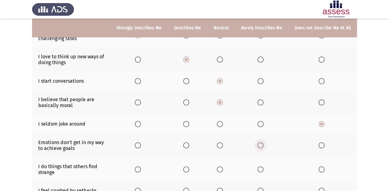
click at [263, 147] on span "Select an option" at bounding box center [260, 145] width 6 height 6
click at [263, 147] on input "Select an option" at bounding box center [260, 145] width 6 height 6
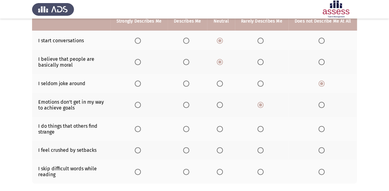
scroll to position [148, 0]
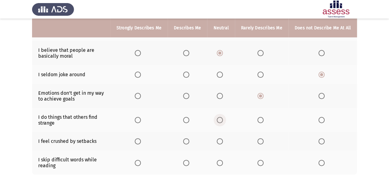
click at [220, 123] on span "Select an option" at bounding box center [219, 120] width 6 height 6
click at [220, 123] on input "Select an option" at bounding box center [219, 120] width 6 height 6
click at [223, 142] on span "Select an option" at bounding box center [219, 141] width 6 height 6
click at [223, 142] on input "Select an option" at bounding box center [219, 141] width 6 height 6
click at [219, 163] on span "Select an option" at bounding box center [219, 162] width 6 height 6
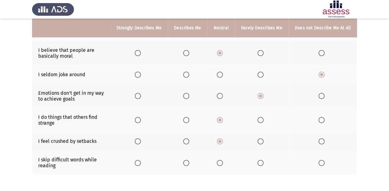
click at [219, 163] on input "Select an option" at bounding box center [219, 162] width 6 height 6
click at [189, 163] on span "Select an option" at bounding box center [186, 162] width 6 height 6
click at [189, 163] on input "Select an option" at bounding box center [186, 162] width 6 height 6
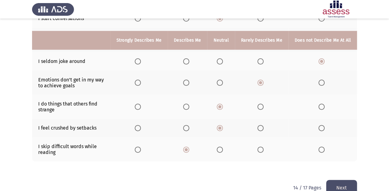
scroll to position [175, 0]
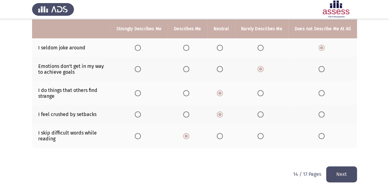
click at [334, 173] on button "Next" at bounding box center [341, 174] width 31 height 16
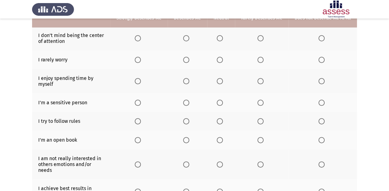
scroll to position [22, 0]
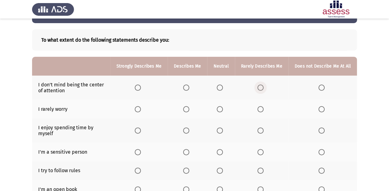
click at [262, 89] on span "Select an option" at bounding box center [260, 87] width 6 height 6
click at [262, 89] on input "Select an option" at bounding box center [260, 87] width 6 height 6
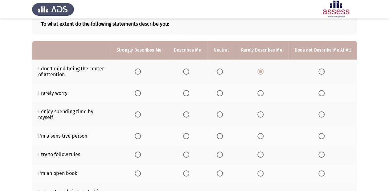
scroll to position [47, 0]
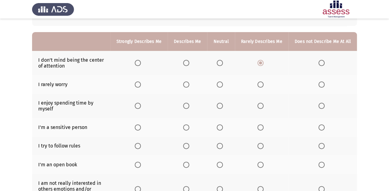
click at [263, 86] on span "Select an option" at bounding box center [260, 84] width 6 height 6
click at [263, 86] on input "Select an option" at bounding box center [260, 84] width 6 height 6
click at [221, 86] on span "Select an option" at bounding box center [219, 84] width 6 height 6
click at [221, 86] on input "Select an option" at bounding box center [219, 84] width 6 height 6
click at [219, 107] on span "Select an option" at bounding box center [219, 106] width 6 height 6
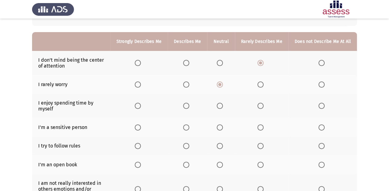
click at [219, 107] on input "Select an option" at bounding box center [219, 106] width 6 height 6
click at [261, 128] on span "Select an option" at bounding box center [260, 127] width 6 height 6
click at [261, 128] on input "Select an option" at bounding box center [260, 127] width 6 height 6
click at [189, 146] on span "Select an option" at bounding box center [186, 146] width 6 height 6
click at [189, 146] on input "Select an option" at bounding box center [186, 146] width 6 height 6
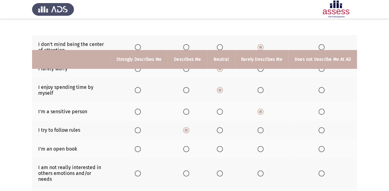
scroll to position [96, 0]
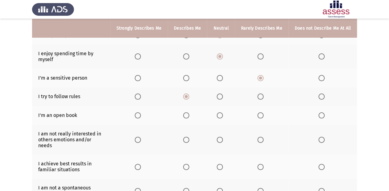
click at [222, 116] on span "Select an option" at bounding box center [219, 115] width 6 height 6
click at [222, 116] on input "Select an option" at bounding box center [219, 115] width 6 height 6
click at [259, 116] on span "Select an option" at bounding box center [260, 115] width 6 height 6
click at [259, 116] on input "Select an option" at bounding box center [260, 115] width 6 height 6
click at [220, 118] on span "Select an option" at bounding box center [219, 115] width 6 height 6
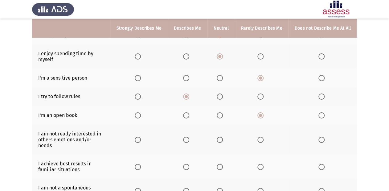
click at [220, 118] on input "Select an option" at bounding box center [219, 115] width 6 height 6
click at [222, 136] on span "Select an option" at bounding box center [219, 139] width 6 height 6
click at [222, 136] on input "Select an option" at bounding box center [219, 139] width 6 height 6
click at [189, 139] on span "Select an option" at bounding box center [186, 139] width 6 height 6
click at [189, 139] on input "Select an option" at bounding box center [186, 139] width 6 height 6
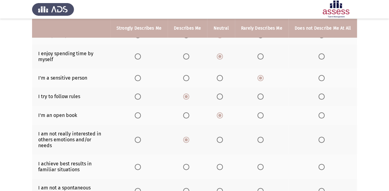
click at [220, 138] on span "Select an option" at bounding box center [219, 139] width 6 height 6
click at [220, 138] on input "Select an option" at bounding box center [219, 139] width 6 height 6
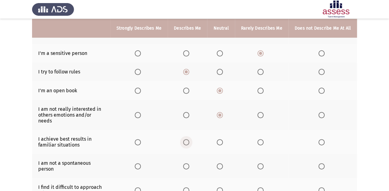
click at [185, 139] on span "Select an option" at bounding box center [186, 142] width 6 height 6
click at [185, 139] on input "Select an option" at bounding box center [186, 142] width 6 height 6
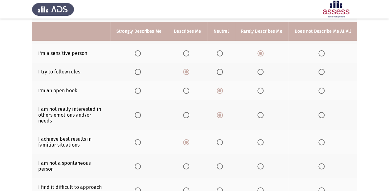
scroll to position [146, 0]
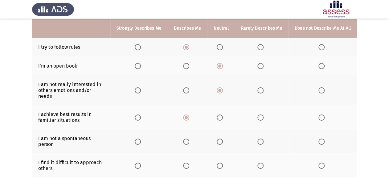
click at [219, 142] on th at bounding box center [220, 141] width 27 height 24
click at [223, 139] on th at bounding box center [220, 141] width 27 height 24
click at [222, 138] on span "Select an option" at bounding box center [219, 141] width 6 height 6
click at [222, 138] on input "Select an option" at bounding box center [219, 141] width 6 height 6
click at [189, 162] on span "Select an option" at bounding box center [186, 165] width 6 height 6
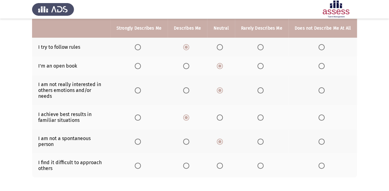
click at [189, 162] on input "Select an option" at bounding box center [186, 165] width 6 height 6
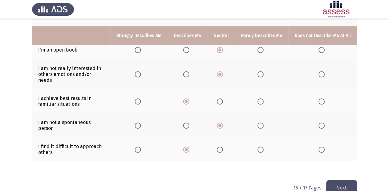
scroll to position [170, 0]
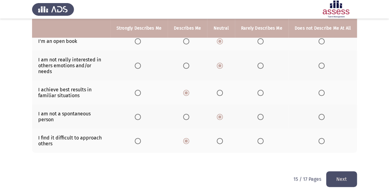
click at [346, 176] on button "Next" at bounding box center [341, 179] width 31 height 16
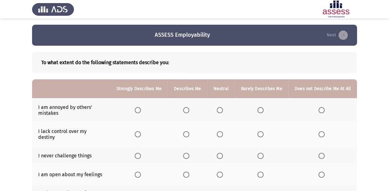
click at [220, 106] on th at bounding box center [220, 110] width 27 height 24
click at [222, 112] on span "Select an option" at bounding box center [219, 110] width 6 height 6
click at [222, 112] on input "Select an option" at bounding box center [219, 110] width 6 height 6
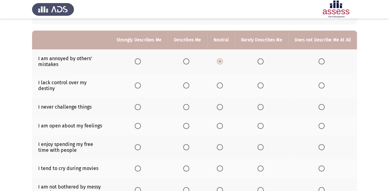
scroll to position [49, 0]
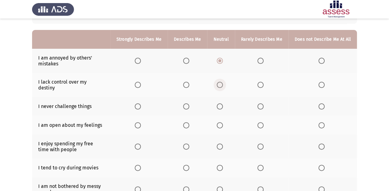
click at [222, 82] on span "Select an option" at bounding box center [219, 85] width 6 height 6
click at [222, 82] on input "Select an option" at bounding box center [219, 85] width 6 height 6
click at [263, 103] on span "Select an option" at bounding box center [260, 106] width 6 height 6
click at [263, 103] on input "Select an option" at bounding box center [260, 106] width 6 height 6
click at [320, 122] on span "Select an option" at bounding box center [321, 125] width 6 height 6
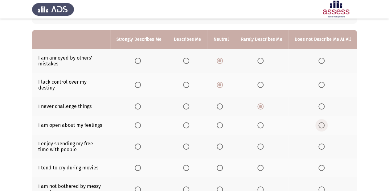
click at [320, 122] on input "Select an option" at bounding box center [321, 125] width 6 height 6
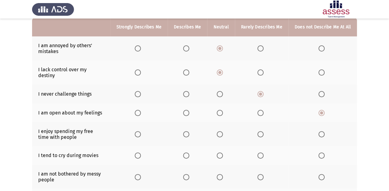
scroll to position [74, 0]
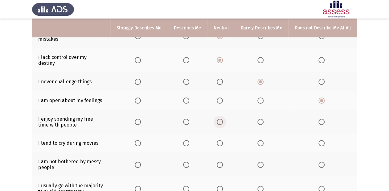
click at [223, 119] on span "Select an option" at bounding box center [219, 122] width 6 height 6
click at [223, 119] on input "Select an option" at bounding box center [219, 122] width 6 height 6
click at [189, 119] on span "Select an option" at bounding box center [186, 122] width 6 height 6
click at [189, 119] on input "Select an option" at bounding box center [186, 122] width 6 height 6
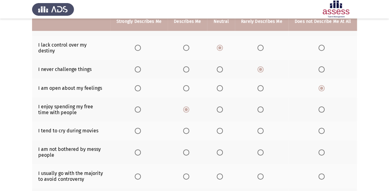
scroll to position [99, 0]
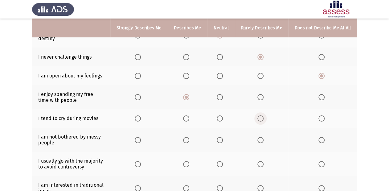
click at [260, 115] on span "Select an option" at bounding box center [260, 118] width 6 height 6
click at [260, 115] on input "Select an option" at bounding box center [260, 118] width 6 height 6
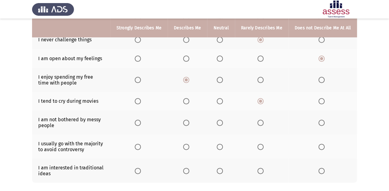
scroll to position [123, 0]
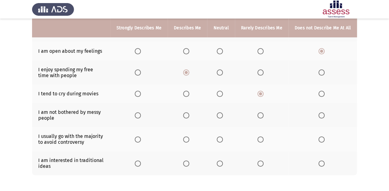
click at [321, 91] on span "Select an option" at bounding box center [321, 94] width 6 height 6
click at [321, 91] on input "Select an option" at bounding box center [321, 94] width 6 height 6
click at [218, 112] on span "Select an option" at bounding box center [219, 115] width 6 height 6
click at [218, 112] on input "Select an option" at bounding box center [219, 115] width 6 height 6
click at [220, 136] on span "Select an option" at bounding box center [219, 139] width 6 height 6
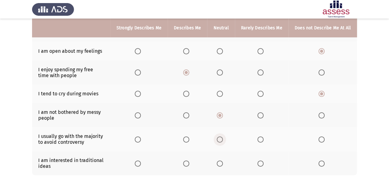
click at [220, 136] on input "Select an option" at bounding box center [219, 139] width 6 height 6
click at [221, 160] on span "Select an option" at bounding box center [219, 163] width 6 height 6
click at [221, 160] on input "Select an option" at bounding box center [219, 163] width 6 height 6
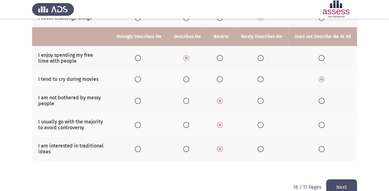
scroll to position [146, 0]
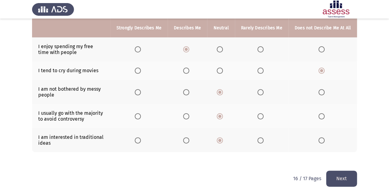
click at [344, 175] on button "Next" at bounding box center [341, 178] width 31 height 16
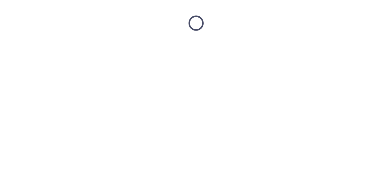
scroll to position [0, 0]
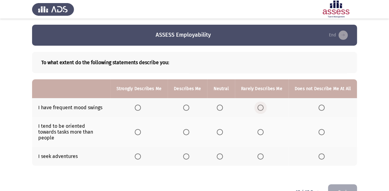
click at [259, 107] on span "Select an option" at bounding box center [260, 107] width 6 height 6
click at [259, 107] on input "Select an option" at bounding box center [260, 107] width 6 height 6
click at [223, 130] on span "Select an option" at bounding box center [219, 132] width 6 height 6
click at [223, 130] on input "Select an option" at bounding box center [219, 132] width 6 height 6
click at [188, 153] on span "Select an option" at bounding box center [186, 156] width 6 height 6
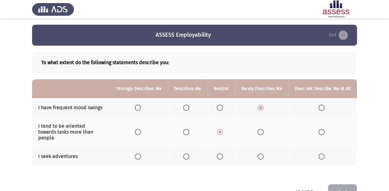
click at [188, 153] on input "Select an option" at bounding box center [186, 156] width 6 height 6
click at [332, 184] on button "End" at bounding box center [342, 192] width 29 height 16
